Goal: Task Accomplishment & Management: Use online tool/utility

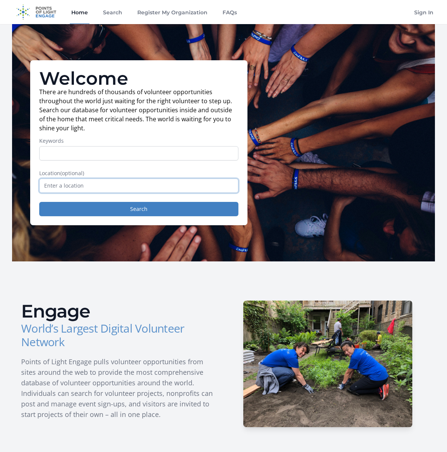
click at [139, 187] on input "text" at bounding box center [138, 186] width 199 height 14
click at [171, 187] on input "text" at bounding box center [138, 186] width 199 height 14
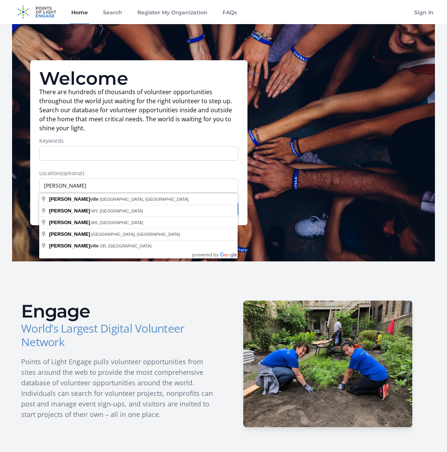
type input "[PERSON_NAME], [GEOGRAPHIC_DATA], [GEOGRAPHIC_DATA]"
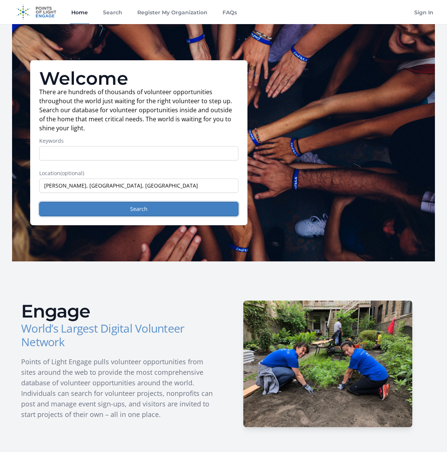
click at [115, 213] on button "Search" at bounding box center [138, 209] width 199 height 14
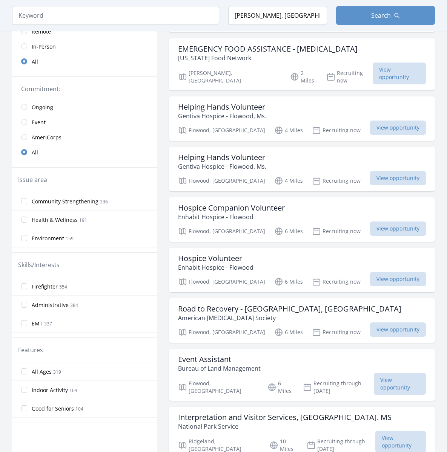
scroll to position [160, 0]
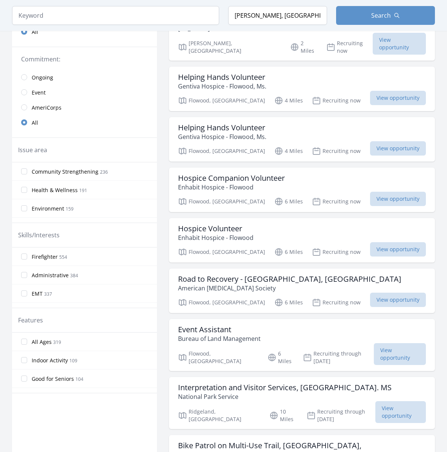
click at [47, 44] on div "In-Person or Remote: Remote In-Person All" at bounding box center [84, 9] width 145 height 76
click at [231, 28] on div "Keyword Location Jackson, MS, USA Search" at bounding box center [223, 15] width 447 height 31
click at [23, 93] on input "radio" at bounding box center [24, 92] width 6 height 6
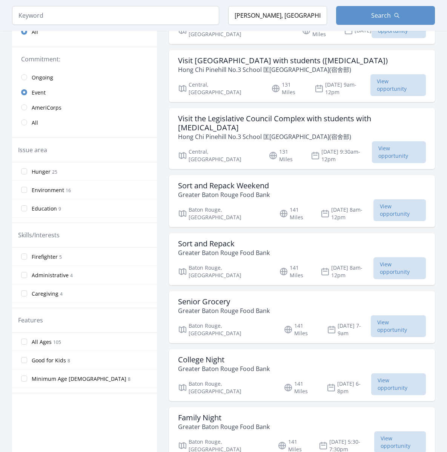
scroll to position [395, 0]
